Goal: Information Seeking & Learning: Learn about a topic

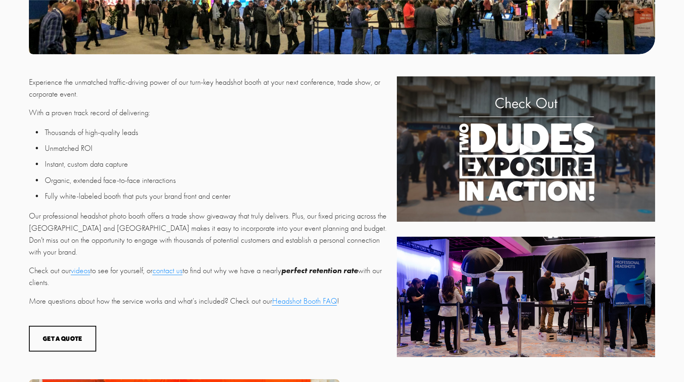
scroll to position [268, 0]
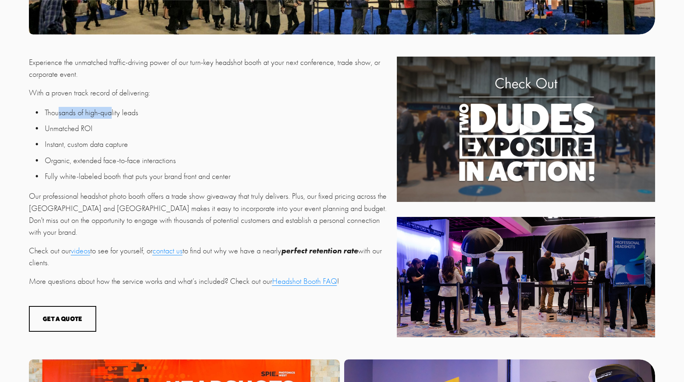
drag, startPoint x: 57, startPoint y: 115, endPoint x: 114, endPoint y: 115, distance: 57.4
click at [114, 115] on p "Thousands of high-quality leads" at bounding box center [219, 113] width 348 height 12
drag, startPoint x: 50, startPoint y: 129, endPoint x: 107, endPoint y: 129, distance: 57.0
click at [107, 129] on p "Unmatched ROI" at bounding box center [219, 129] width 348 height 12
drag, startPoint x: 47, startPoint y: 93, endPoint x: 124, endPoint y: 93, distance: 77.6
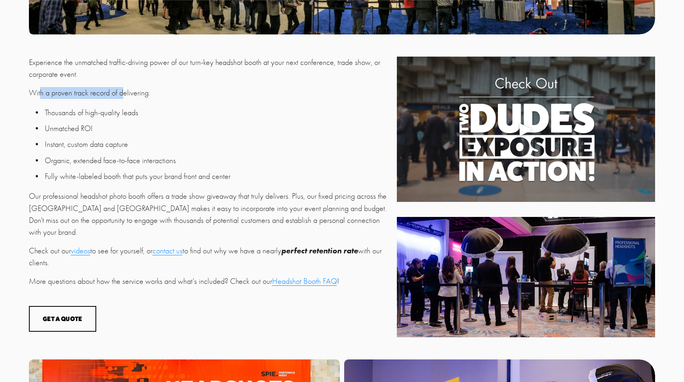
click at [124, 93] on p "With a proven track record of delivering:" at bounding box center [210, 93] width 363 height 12
drag, startPoint x: 50, startPoint y: 141, endPoint x: 167, endPoint y: 140, distance: 117.2
click at [167, 140] on p "Instant, custom data capture" at bounding box center [219, 145] width 348 height 12
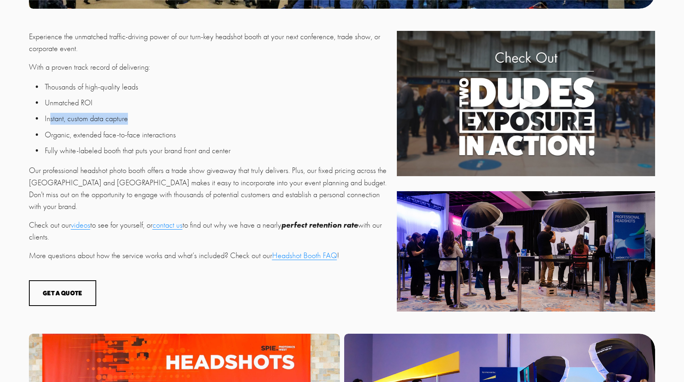
scroll to position [297, 0]
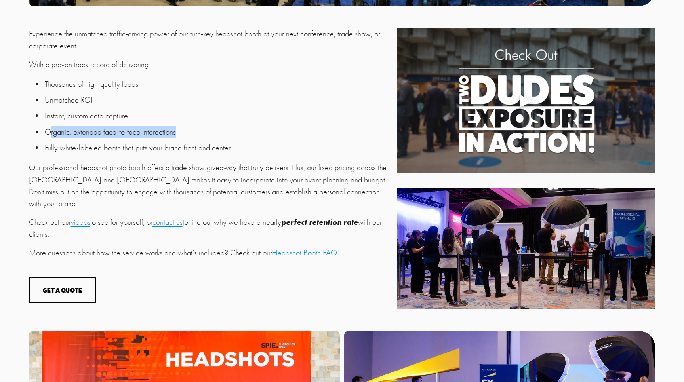
drag, startPoint x: 49, startPoint y: 132, endPoint x: 186, endPoint y: 131, distance: 137.4
click at [187, 132] on p "Organic, extended face-to-face interactions" at bounding box center [219, 132] width 348 height 12
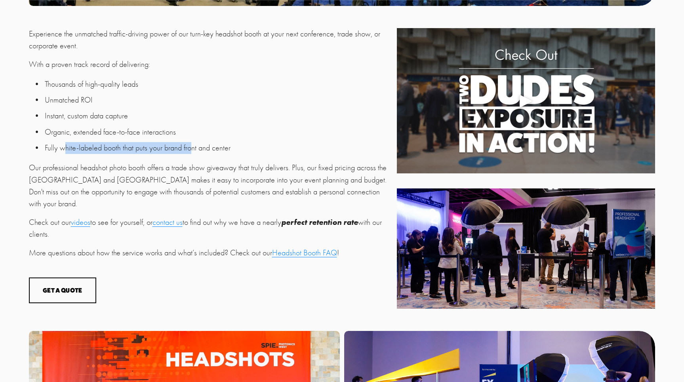
drag, startPoint x: 62, startPoint y: 149, endPoint x: 191, endPoint y: 146, distance: 128.7
click at [191, 146] on p "Fully white-labeled booth that puts your brand front and center" at bounding box center [219, 148] width 348 height 12
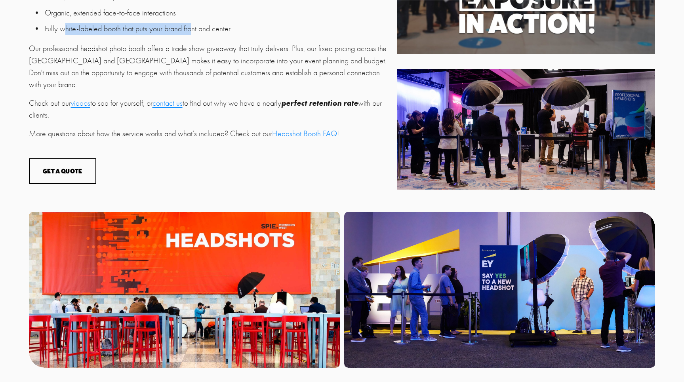
scroll to position [417, 0]
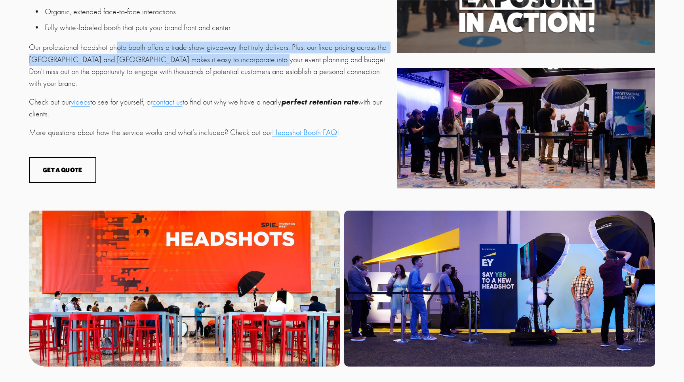
drag, startPoint x: 177, startPoint y: 49, endPoint x: 261, endPoint y: 57, distance: 84.3
click at [261, 57] on p "Our professional headshot photo booth offers a trade show giveaway that truly d…" at bounding box center [210, 66] width 363 height 48
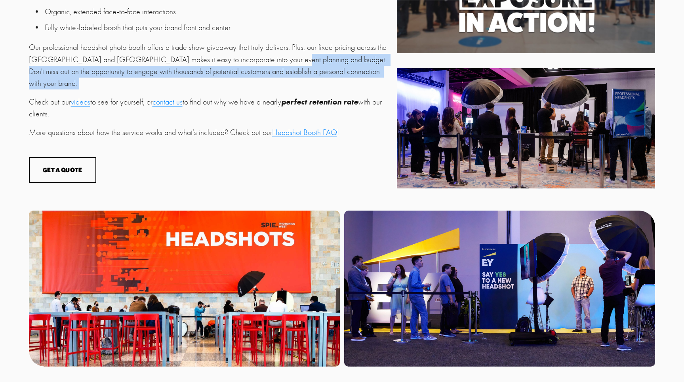
drag, startPoint x: 283, startPoint y: 58, endPoint x: 306, endPoint y: 82, distance: 33.3
click at [307, 82] on div "Experience the unmatched traffic-driving power of our turn-key headshot booth a…" at bounding box center [210, 23] width 363 height 231
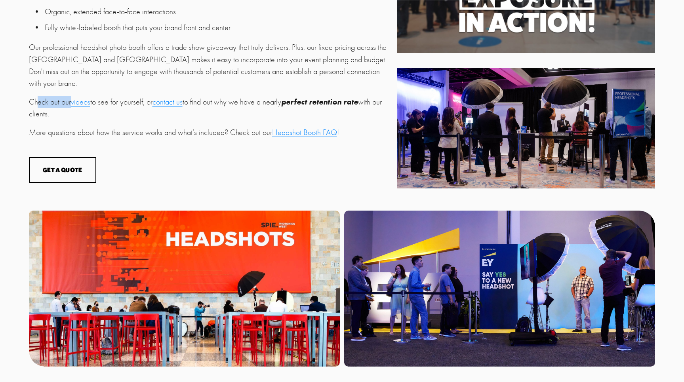
drag, startPoint x: 38, startPoint y: 91, endPoint x: 71, endPoint y: 91, distance: 33.3
click at [71, 96] on p "Check out our videos to see for yourself, or contact us to find out why we have…" at bounding box center [210, 108] width 363 height 24
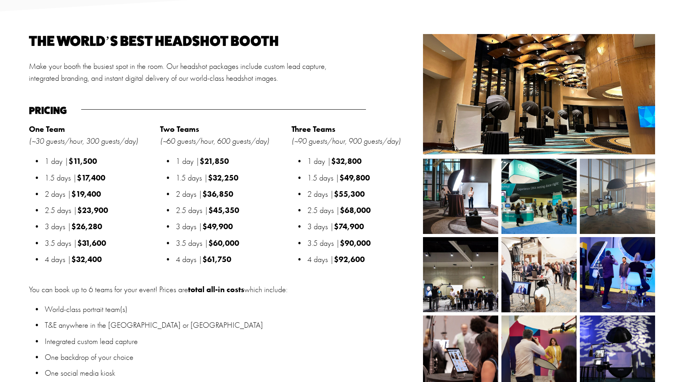
scroll to position [841, 0]
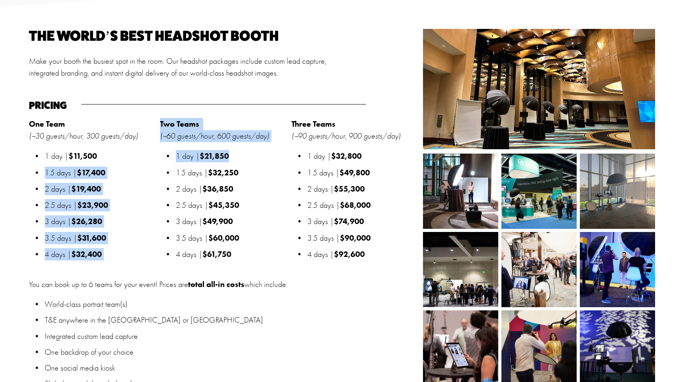
drag, startPoint x: 229, startPoint y: 156, endPoint x: 157, endPoint y: 154, distance: 72.1
click at [157, 154] on div "The world’s best headshot booth Make your booth the busiest spot in the room. O…" at bounding box center [342, 249] width 684 height 441
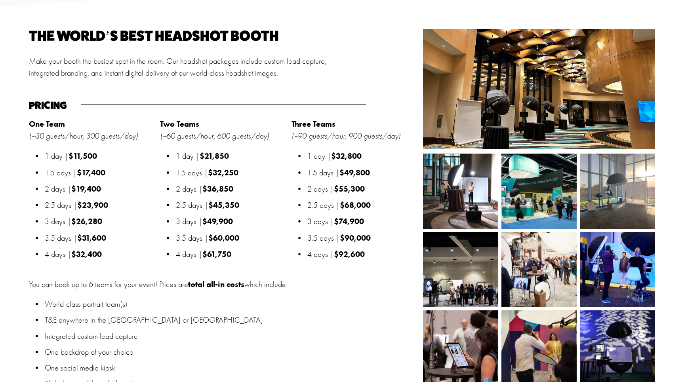
click at [180, 131] on em "(~60 guests/hour, 600 guests/day)" at bounding box center [214, 135] width 109 height 9
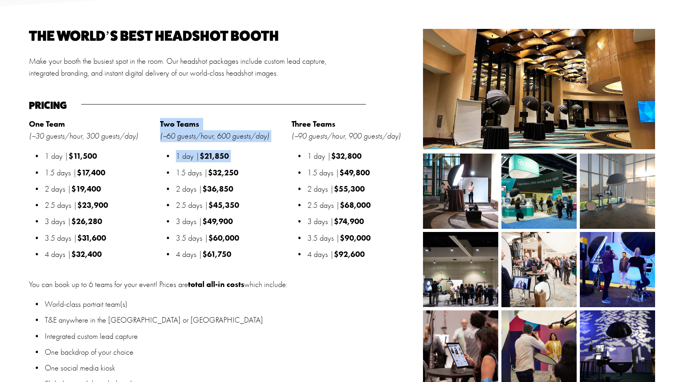
drag, startPoint x: 161, startPoint y: 125, endPoint x: 253, endPoint y: 165, distance: 99.8
click at [253, 165] on div "Two Teams (~60 guests/hour, 600 guests/day) 1 day | $21,850 1.5 days | $32,250 …" at bounding box center [223, 189] width 127 height 143
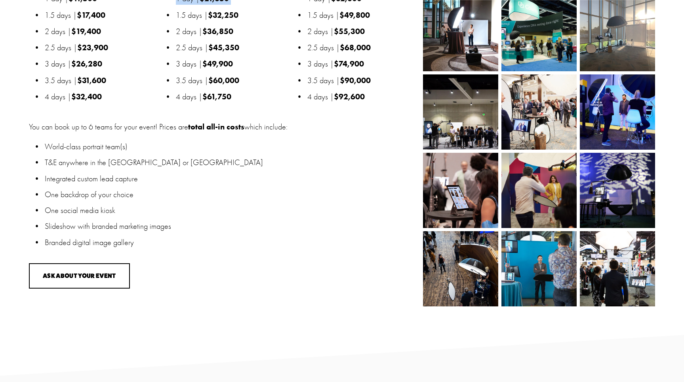
scroll to position [986, 0]
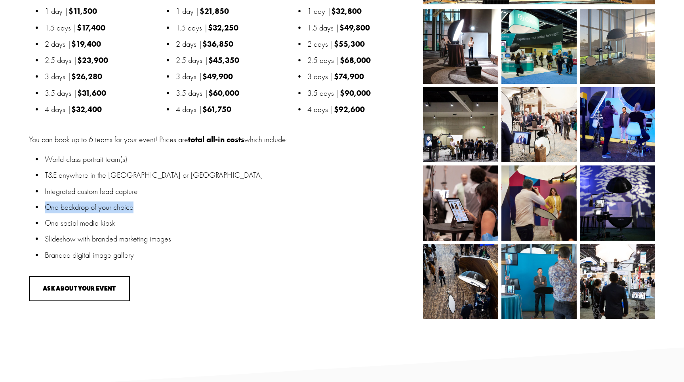
drag, startPoint x: 45, startPoint y: 207, endPoint x: 145, endPoint y: 209, distance: 100.2
click at [145, 209] on p "One backdrop of your choice" at bounding box center [232, 208] width 374 height 12
drag, startPoint x: 46, startPoint y: 223, endPoint x: 146, endPoint y: 223, distance: 100.6
click at [144, 223] on p "One social media kiosk" at bounding box center [232, 223] width 374 height 12
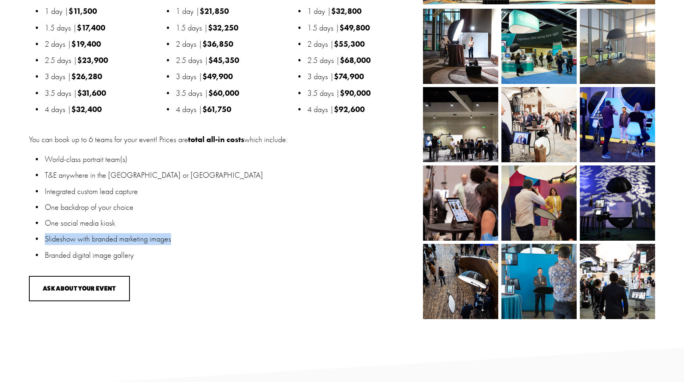
drag, startPoint x: 44, startPoint y: 239, endPoint x: 201, endPoint y: 239, distance: 156.4
click at [201, 239] on p "Slideshow with branded marketing images" at bounding box center [232, 239] width 374 height 12
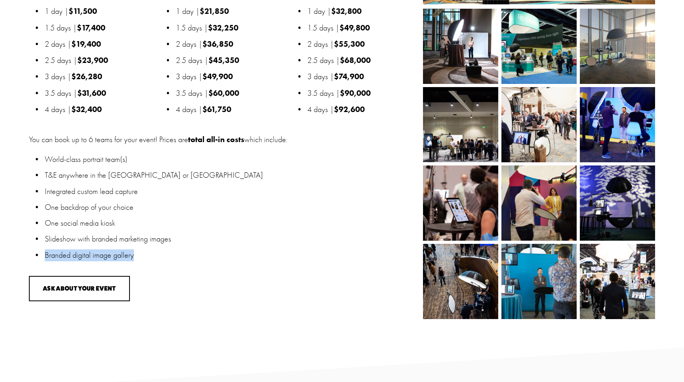
drag, startPoint x: 44, startPoint y: 255, endPoint x: 228, endPoint y: 255, distance: 183.3
click at [228, 255] on p "Branded digital image gallery" at bounding box center [232, 255] width 374 height 12
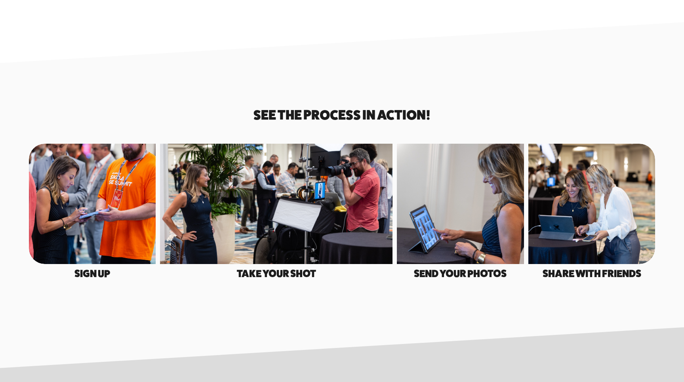
scroll to position [1360, 0]
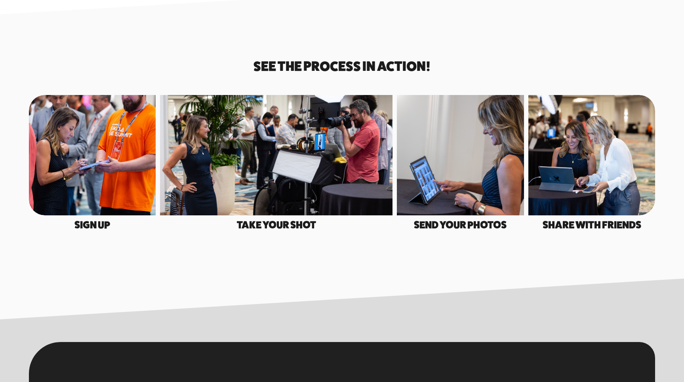
click at [278, 161] on div at bounding box center [276, 155] width 232 height 120
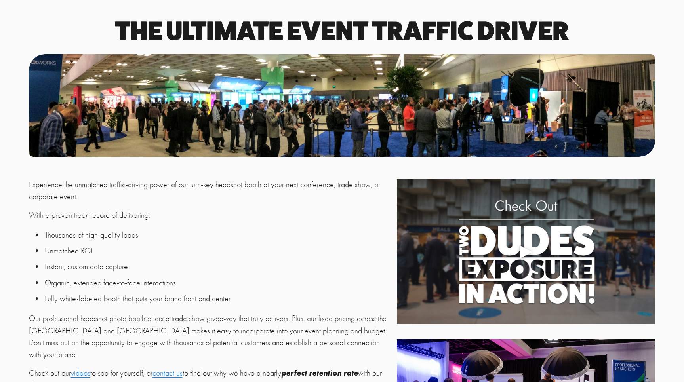
scroll to position [0, 0]
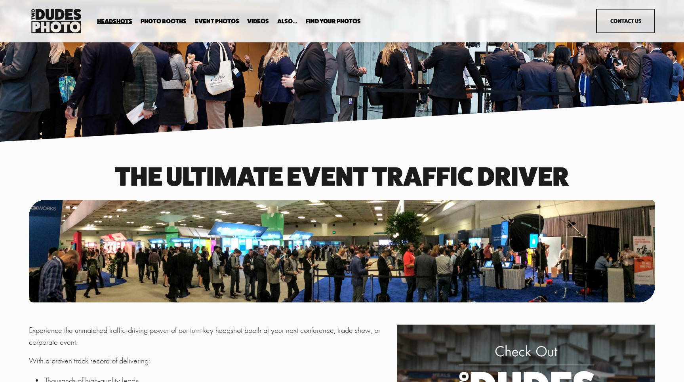
click at [0, 0] on span "Overhead Booth" at bounding box center [0, 0] width 0 height 0
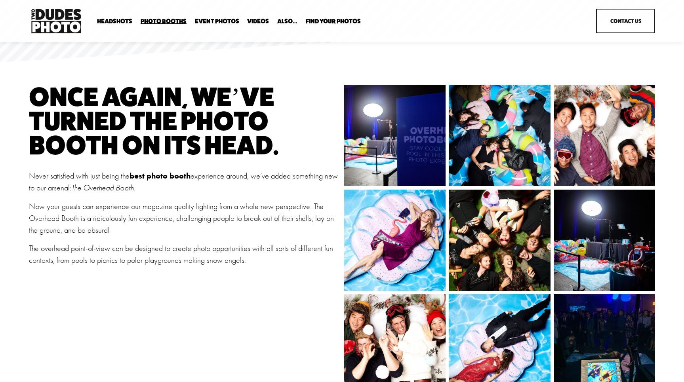
scroll to position [109, 0]
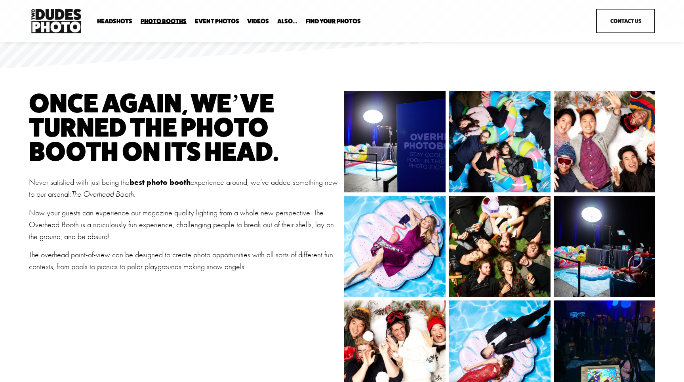
click at [0, 0] on span "Tuxedo B&W Booth" at bounding box center [0, 0] width 0 height 0
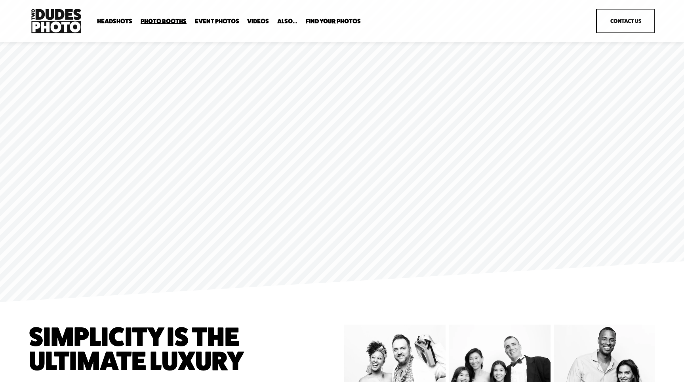
click at [0, 0] on span "Anti Booth" at bounding box center [0, 0] width 0 height 0
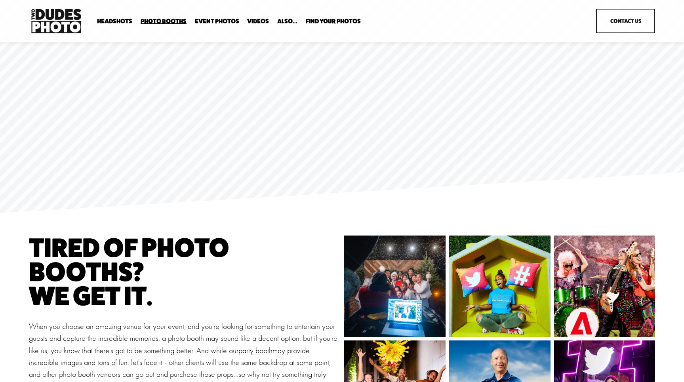
click at [0, 0] on span "Overhead Booth" at bounding box center [0, 0] width 0 height 0
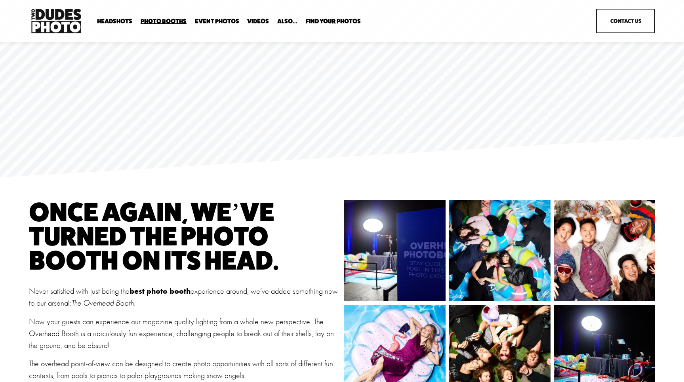
click at [0, 0] on span "Bespoke Booth" at bounding box center [0, 0] width 0 height 0
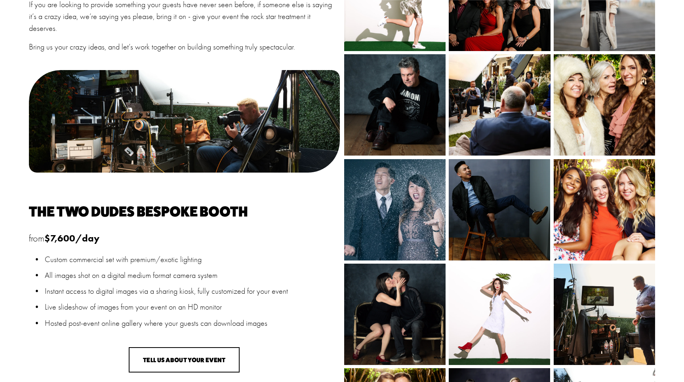
scroll to position [532, 0]
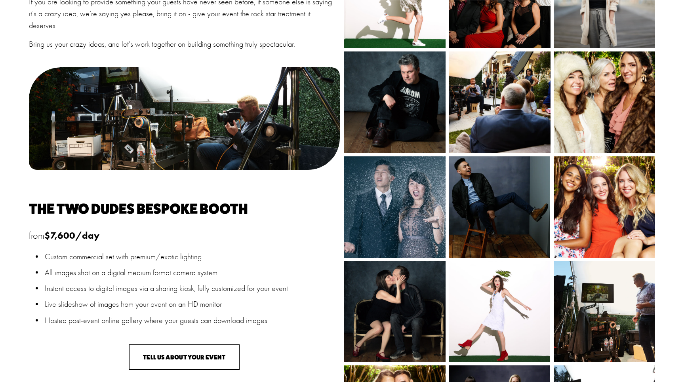
click at [392, 205] on img at bounding box center [403, 206] width 152 height 101
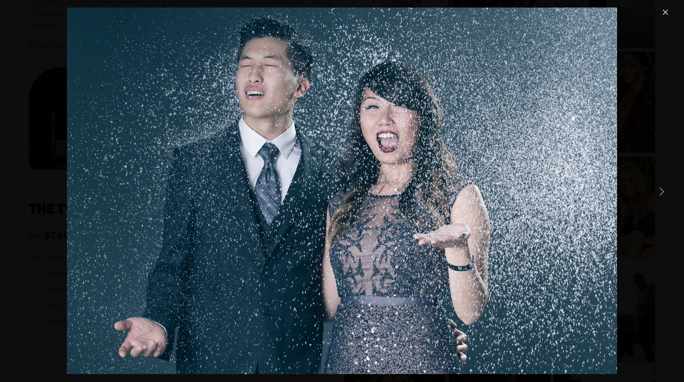
click at [665, 13] on link "Close" at bounding box center [665, 13] width 10 height 10
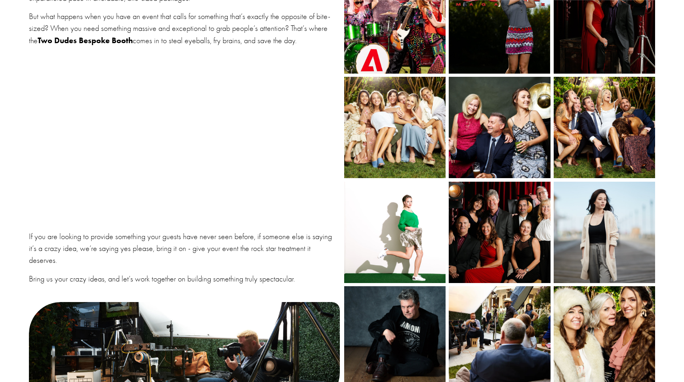
scroll to position [0, 0]
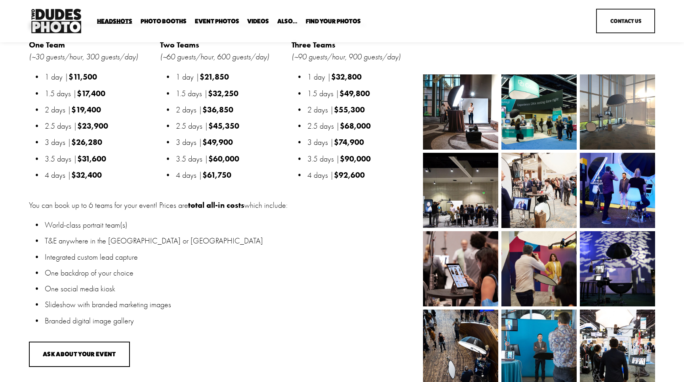
scroll to position [974, 0]
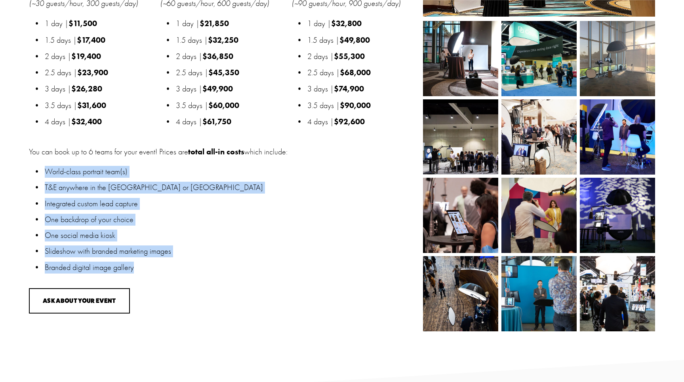
drag, startPoint x: 139, startPoint y: 269, endPoint x: 40, endPoint y: 173, distance: 138.3
click at [40, 173] on ul "World-class portrait team(s) T&E anywhere in the [GEOGRAPHIC_DATA] or [GEOGRAPH…" at bounding box center [224, 220] width 390 height 108
copy ul "World-class portrait team(s) T&E anywhere in the [GEOGRAPHIC_DATA] or [GEOGRAPH…"
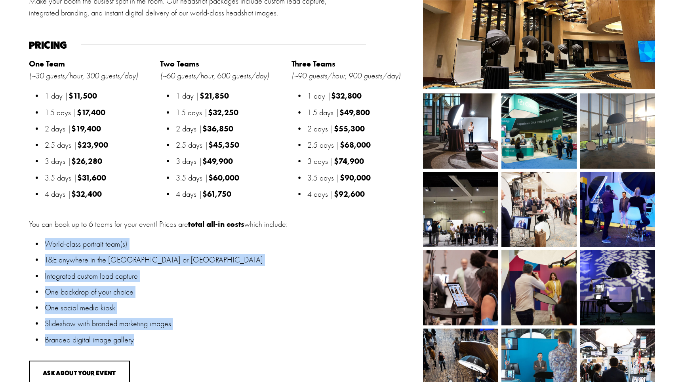
scroll to position [896, 0]
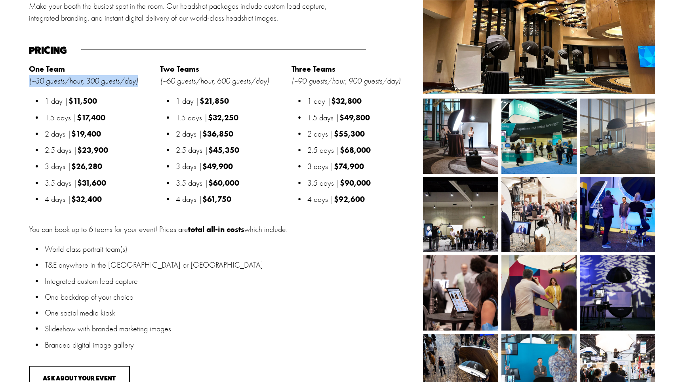
drag, startPoint x: 143, startPoint y: 80, endPoint x: 29, endPoint y: 84, distance: 114.1
click at [29, 84] on p "One Team (~30 guests/hour, 300 guests/day)" at bounding box center [92, 75] width 127 height 24
copy em "(~30 guests/hour, 300 guests/day)"
